Goal: Information Seeking & Learning: Learn about a topic

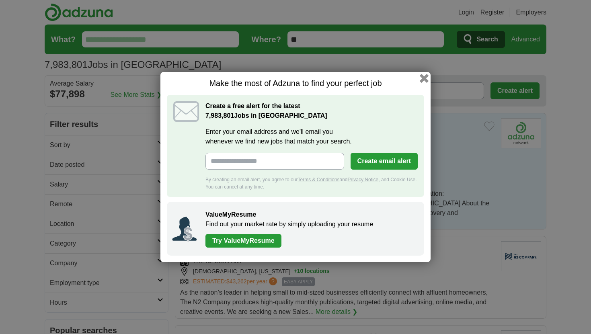
click at [428, 76] on button "button" at bounding box center [424, 78] width 9 height 9
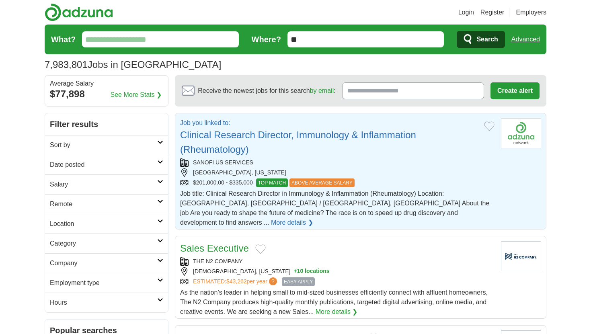
click at [288, 131] on link "Clinical Research Director, Immunology & Inflammation (Rheumatology)" at bounding box center [298, 141] width 236 height 25
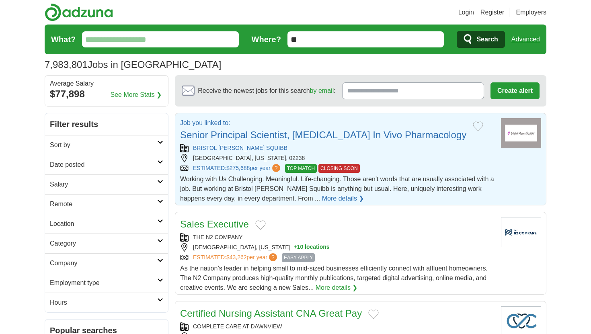
click at [208, 135] on link "Senior Principal Scientist, Autoimmunity In Vivo Pharmacology" at bounding box center [323, 134] width 286 height 11
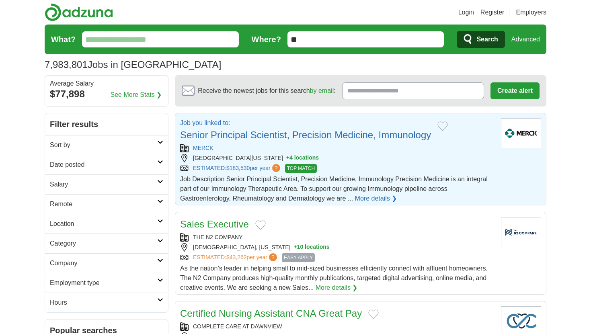
click at [247, 131] on link "Senior Principal Scientist, Precision Medicine, Immunology" at bounding box center [305, 134] width 251 height 11
